Goal: Check status: Check status

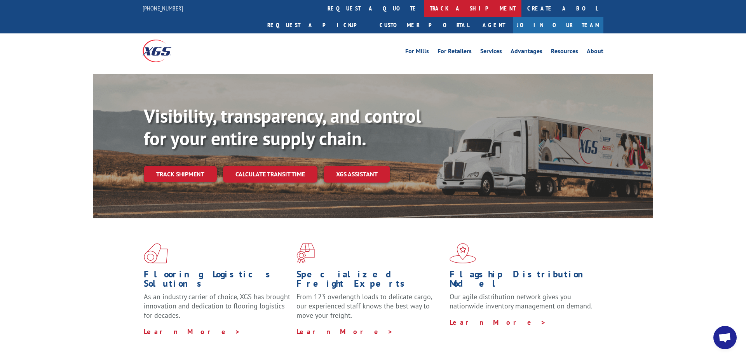
click at [424, 6] on link "track a shipment" at bounding box center [473, 8] width 98 height 17
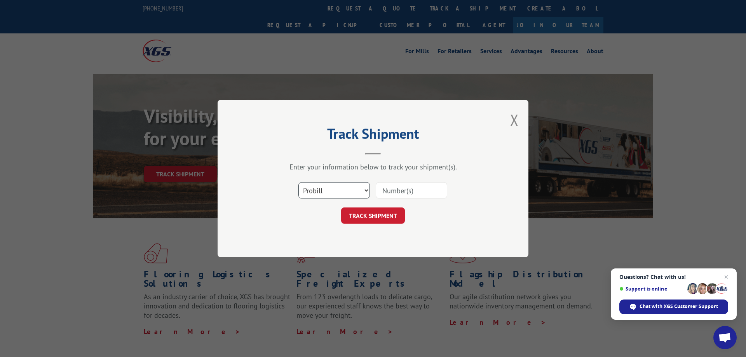
click at [298, 182] on select "Select category... Probill BOL PO" at bounding box center [333, 190] width 71 height 16
select select "bol"
click option "BOL" at bounding box center [0, 0] width 0 height 0
click at [394, 190] on input at bounding box center [411, 190] width 71 height 16
paste input "529546213"
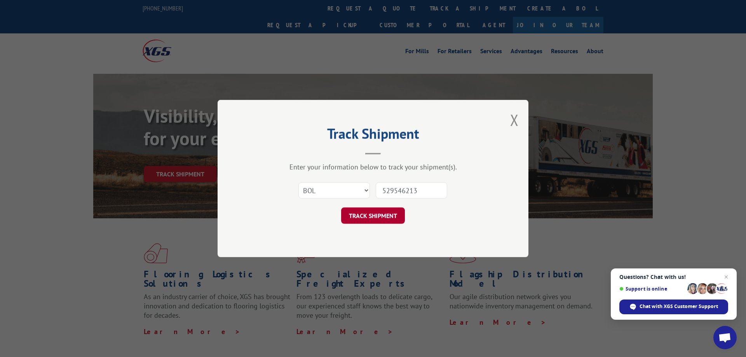
type input "529546213"
click at [370, 218] on button "TRACK SHIPMENT" at bounding box center [373, 215] width 64 height 16
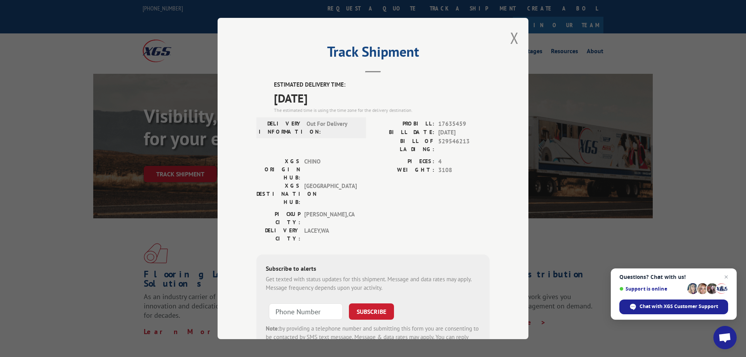
click at [673, 116] on div "Track Shipment ESTIMATED DELIVERY TIME: [DATE] The estimated time is using the …" at bounding box center [373, 178] width 746 height 357
click at [260, 26] on div "Track Shipment ESTIMATED DELIVERY TIME: [DATE] The estimated time is using the …" at bounding box center [373, 178] width 311 height 321
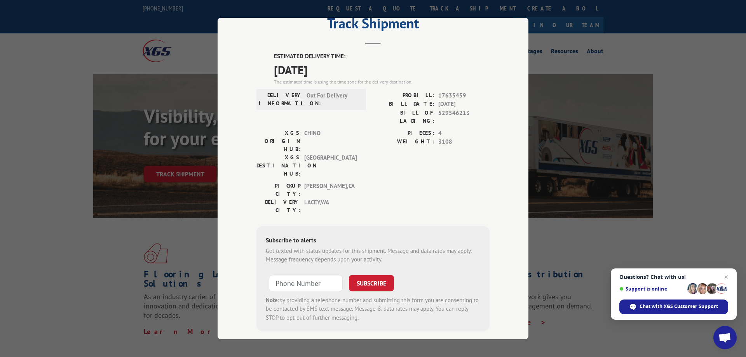
click at [414, 182] on div "PICKUP CITY: [GEOGRAPHIC_DATA] , [GEOGRAPHIC_DATA]: [GEOGRAPHIC_DATA] , [GEOGRA…" at bounding box center [372, 200] width 233 height 37
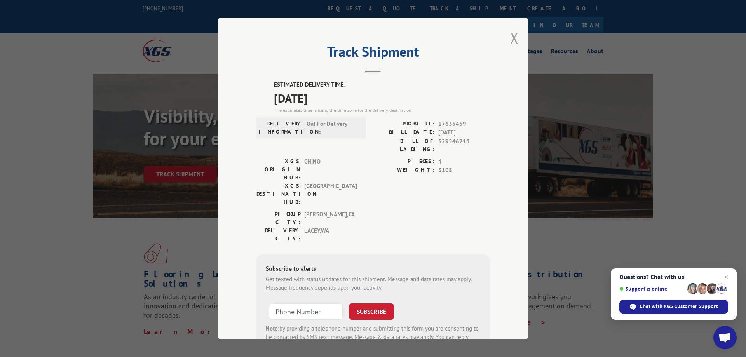
click at [512, 41] on button "Close modal" at bounding box center [514, 38] width 9 height 21
